Goal: Transaction & Acquisition: Purchase product/service

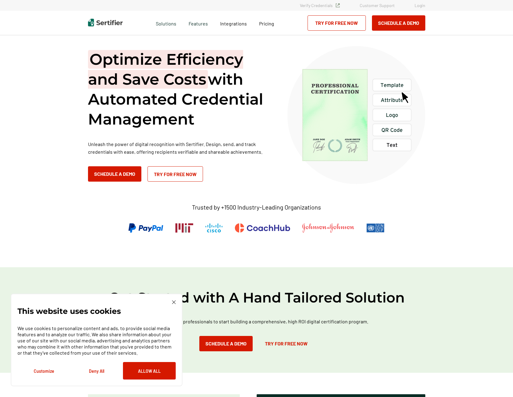
click at [176, 302] on div "This website uses cookies We use cookies to personalize content and ads, to pro…" at bounding box center [97, 340] width 172 height 93
click at [168, 303] on div "This website uses cookies We use cookies to personalize content and ads, to pro…" at bounding box center [96, 339] width 158 height 79
click at [173, 302] on img at bounding box center [174, 302] width 4 height 4
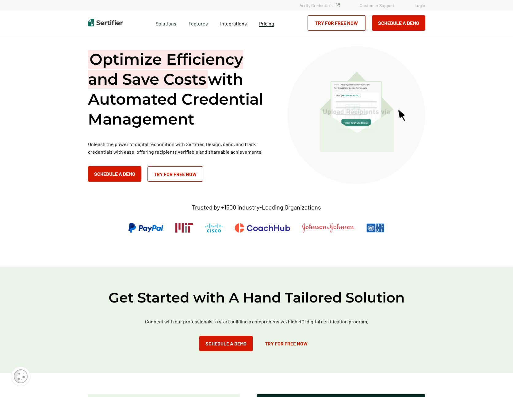
click at [269, 25] on span "Pricing" at bounding box center [266, 24] width 15 height 6
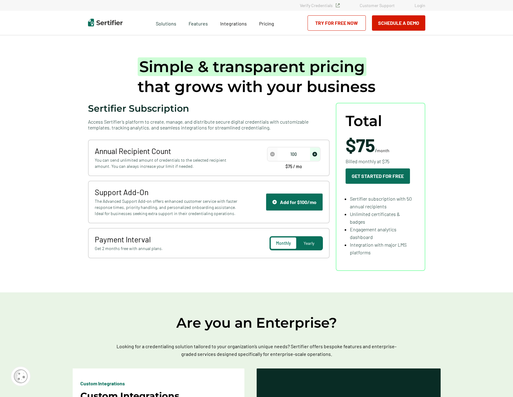
click at [316, 155] on img "increase number" at bounding box center [315, 154] width 5 height 5
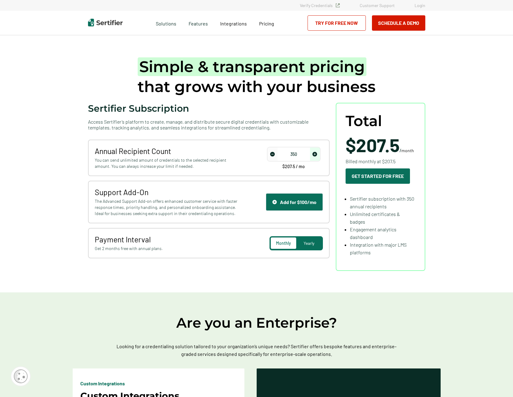
click at [316, 155] on img "increase number" at bounding box center [315, 154] width 5 height 5
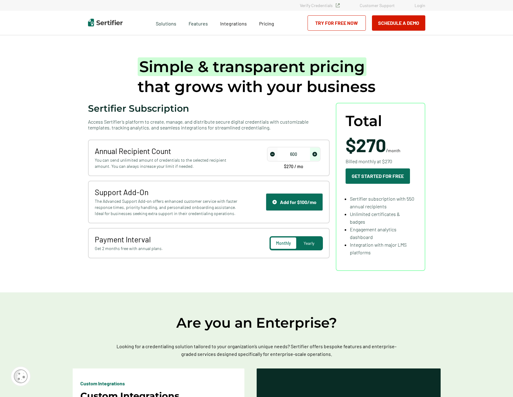
click at [316, 155] on img "increase number" at bounding box center [315, 154] width 5 height 5
type input "2650"
click at [316, 155] on img "increase number" at bounding box center [315, 154] width 5 height 5
